Goal: Register for event/course

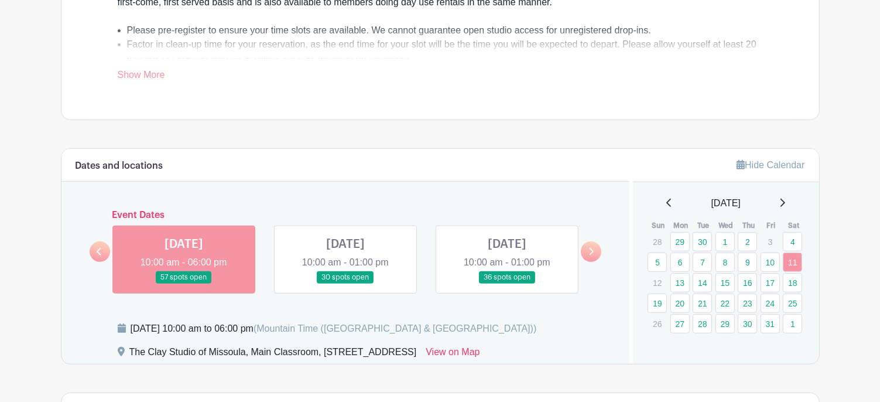
scroll to position [471, 0]
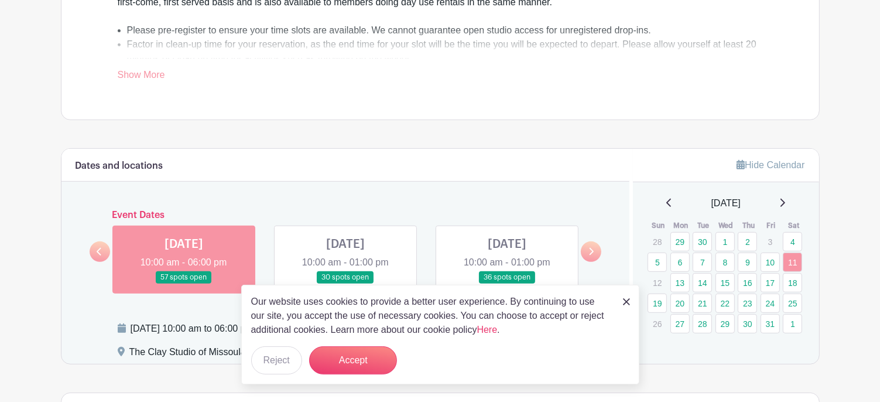
click at [184, 283] on link at bounding box center [184, 283] width 0 height 0
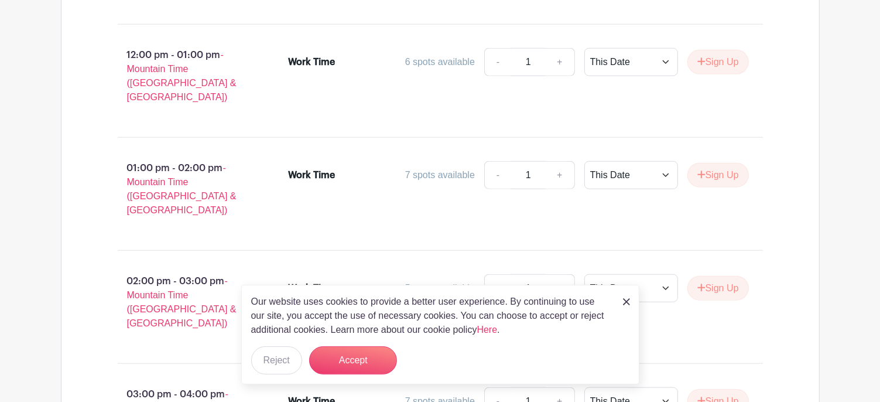
scroll to position [1112, 0]
click at [697, 162] on button "Sign Up" at bounding box center [717, 174] width 61 height 25
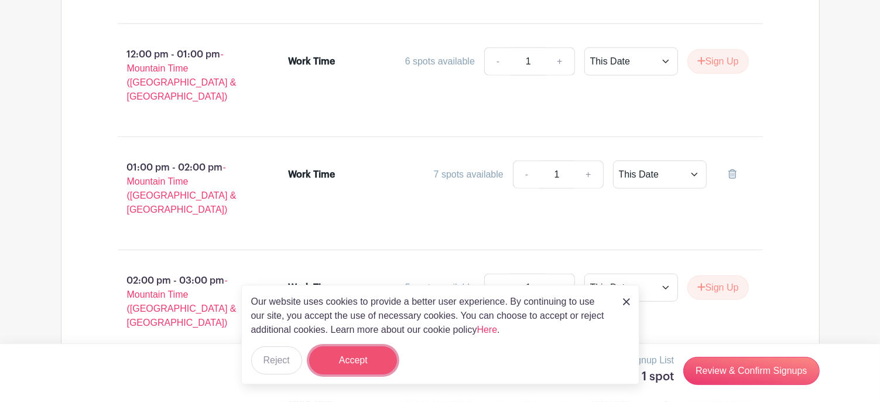
click at [351, 358] on button "Accept" at bounding box center [353, 360] width 88 height 28
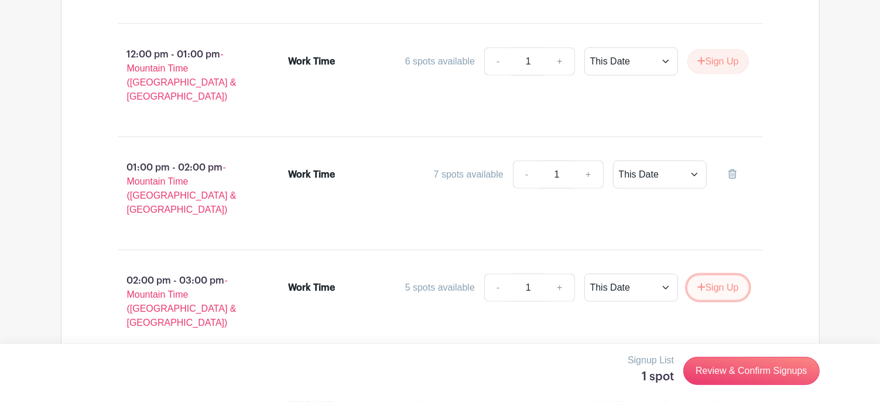
click at [704, 275] on button "Sign Up" at bounding box center [717, 287] width 61 height 25
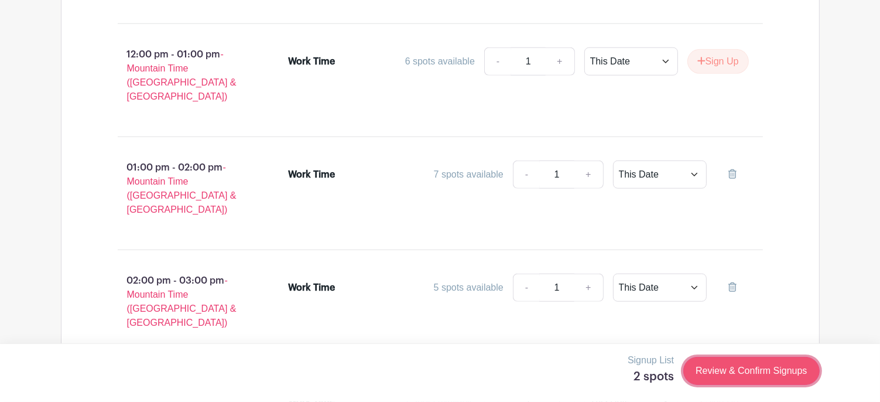
click at [743, 374] on link "Review & Confirm Signups" at bounding box center [751, 371] width 136 height 28
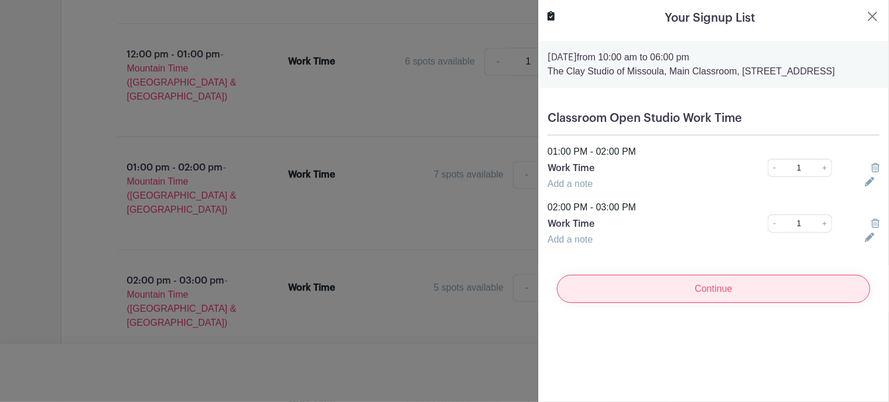
click at [691, 294] on input "Continue" at bounding box center [713, 289] width 313 height 28
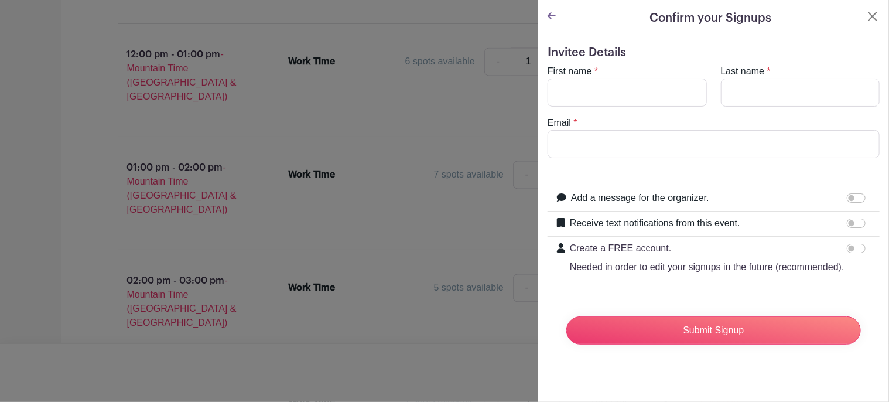
click at [608, 76] on div "First name *" at bounding box center [626, 85] width 173 height 42
click at [610, 87] on input "First name" at bounding box center [626, 92] width 159 height 28
type input "[PERSON_NAME]"
click at [749, 104] on input "Last name" at bounding box center [800, 92] width 159 height 28
click at [717, 177] on form "Invitee Details First name * [PERSON_NAME] name * ma Email * Add a message for …" at bounding box center [713, 200] width 332 height 308
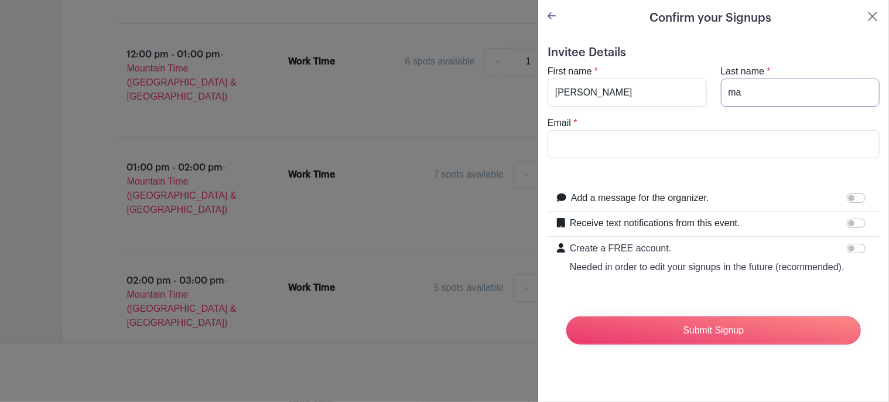
drag, startPoint x: 742, startPoint y: 91, endPoint x: 688, endPoint y: 105, distance: 55.7
click at [688, 105] on div "First name * [PERSON_NAME] name * ma" at bounding box center [713, 85] width 346 height 42
type input "Maron"
click at [736, 134] on input "Email" at bounding box center [713, 144] width 332 height 28
type input "[EMAIL_ADDRESS][DOMAIN_NAME]"
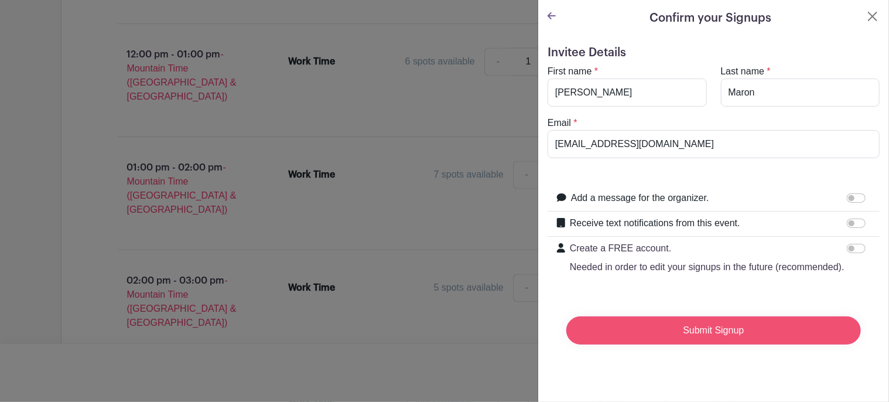
click at [645, 333] on input "Submit Signup" at bounding box center [713, 330] width 295 height 28
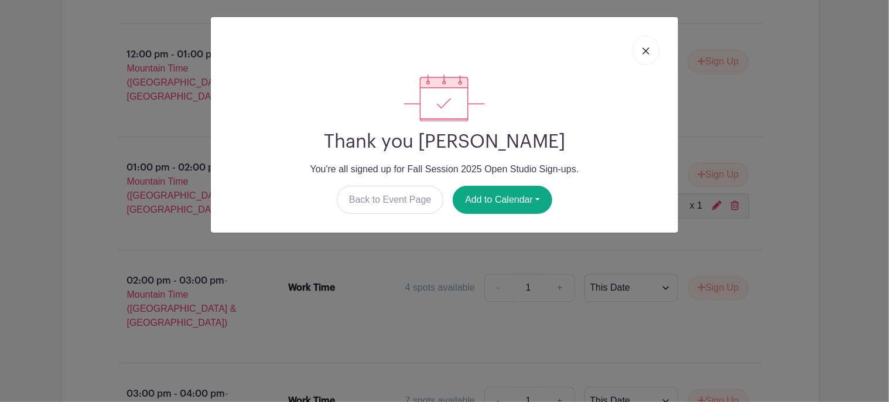
click at [651, 57] on link at bounding box center [645, 50] width 27 height 29
